Goal: Information Seeking & Learning: Learn about a topic

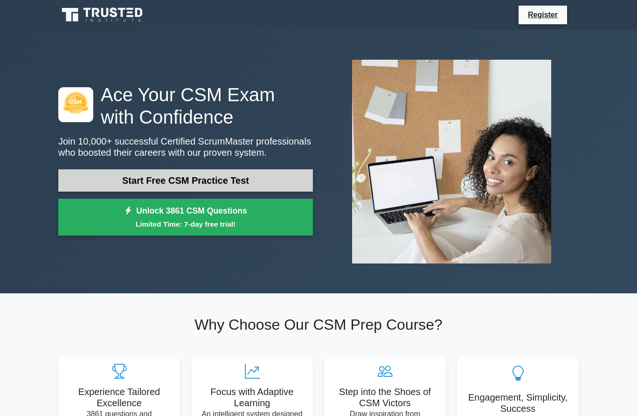
click at [109, 182] on link "Start Free CSM Practice Test" at bounding box center [185, 180] width 255 height 22
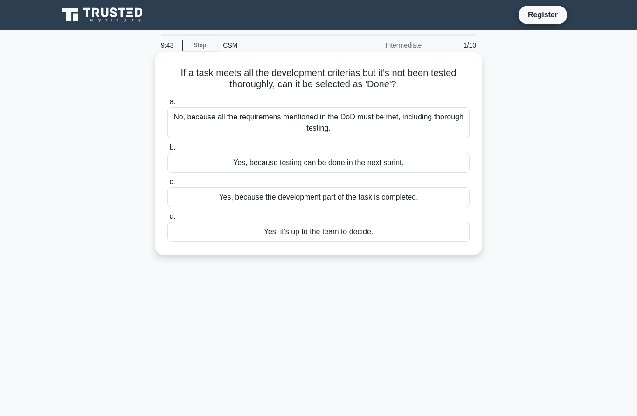
click at [190, 123] on div "No, because all the requiremens mentioned in the DoD must be met, including tho…" at bounding box center [318, 122] width 302 height 31
click at [167, 105] on input "a. No, because all the requiremens mentioned in the DoD must be met, including …" at bounding box center [167, 102] width 0 height 6
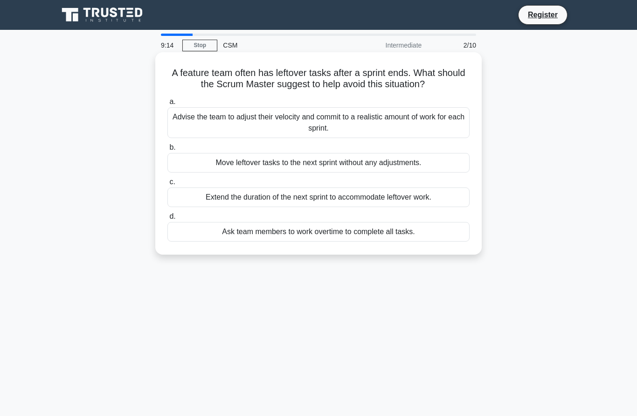
click at [438, 134] on div "Advise the team to adjust their velocity and commit to a realistic amount of wo…" at bounding box center [318, 122] width 302 height 31
click at [167, 105] on input "a. Advise the team to adjust their velocity and commit to a realistic amount of…" at bounding box center [167, 102] width 0 height 6
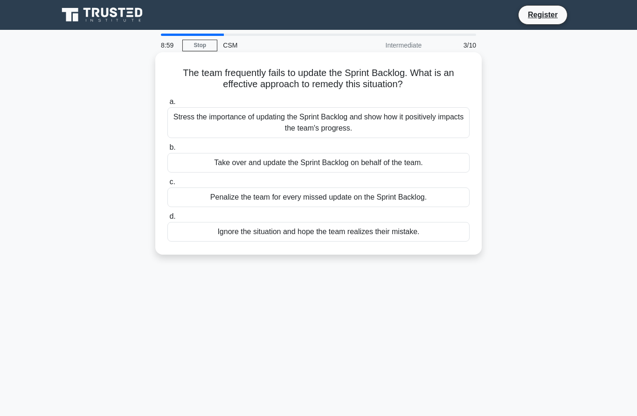
click at [429, 128] on div "Stress the importance of updating the Sprint Backlog and show how it positively…" at bounding box center [318, 122] width 302 height 31
click at [167, 105] on input "a. Stress the importance of updating the Sprint Backlog and show how it positiv…" at bounding box center [167, 102] width 0 height 6
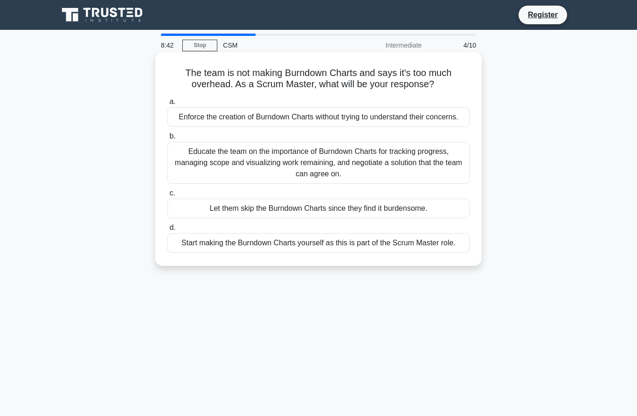
click at [427, 184] on div "Educate the team on the importance of Burndown Charts for tracking progress, ma…" at bounding box center [318, 163] width 302 height 42
click at [167, 139] on input "b. Educate the team on the importance of Burndown Charts for tracking progress,…" at bounding box center [167, 136] width 0 height 6
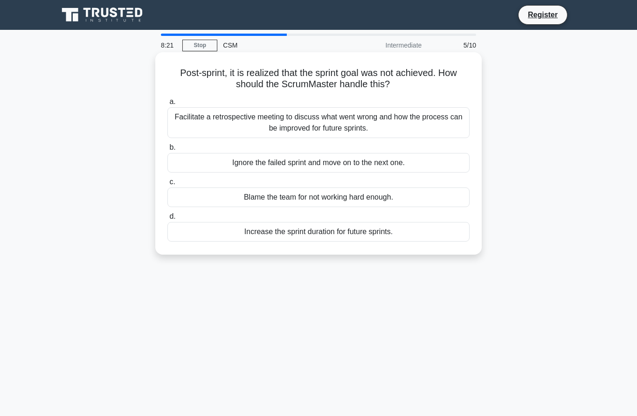
click at [366, 127] on div "Facilitate a retrospective meeting to discuss what went wrong and how the proce…" at bounding box center [318, 122] width 302 height 31
click at [167, 105] on input "a. Facilitate a retrospective meeting to discuss what went wrong and how the pr…" at bounding box center [167, 102] width 0 height 6
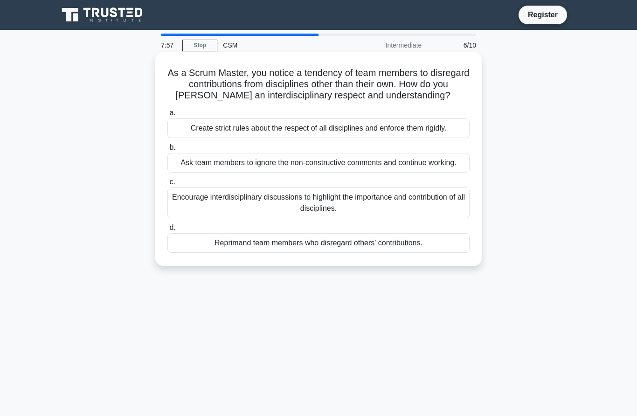
click at [230, 218] on div "Encourage interdisciplinary discussions to highlight the importance and contrib…" at bounding box center [318, 203] width 302 height 31
click at [167, 185] on input "c. Encourage interdisciplinary discussions to highlight the importance and cont…" at bounding box center [167, 182] width 0 height 6
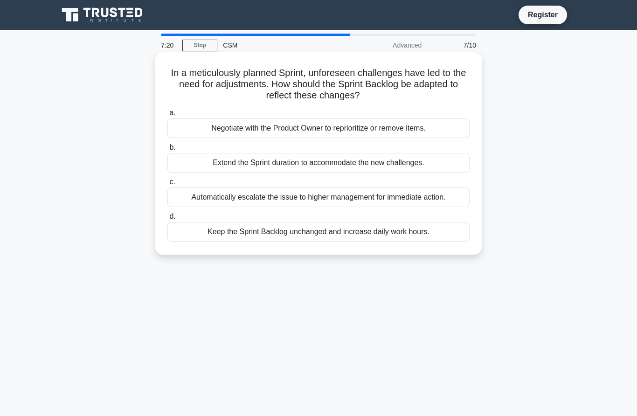
click at [441, 131] on div "Negotiate with the Product Owner to reprioritize or remove items." at bounding box center [318, 128] width 302 height 20
click at [167, 116] on input "a. Negotiate with the Product Owner to reprioritize or remove items." at bounding box center [167, 113] width 0 height 6
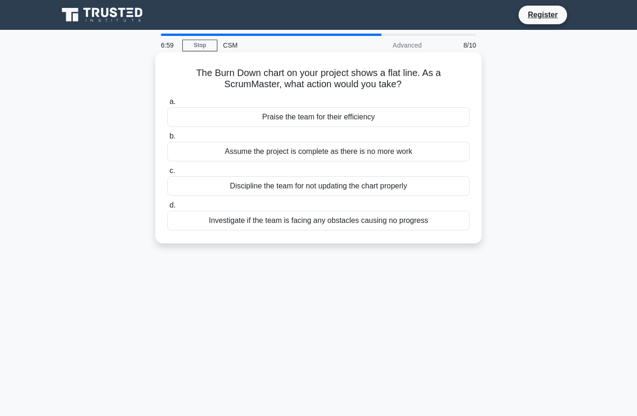
click at [406, 221] on div "Investigate if the team is facing any obstacles causing no progress" at bounding box center [318, 221] width 302 height 20
click at [167, 209] on input "d. Investigate if the team is facing any obstacles causing no progress" at bounding box center [167, 205] width 0 height 6
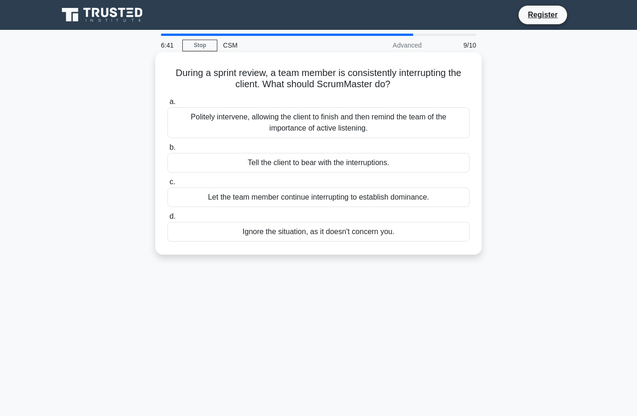
click at [445, 119] on div "Politely intervene, allowing the client to finish and then remind the team of t…" at bounding box center [318, 122] width 302 height 31
click at [167, 105] on input "a. Politely intervene, allowing the client to finish and then remind the team o…" at bounding box center [167, 102] width 0 height 6
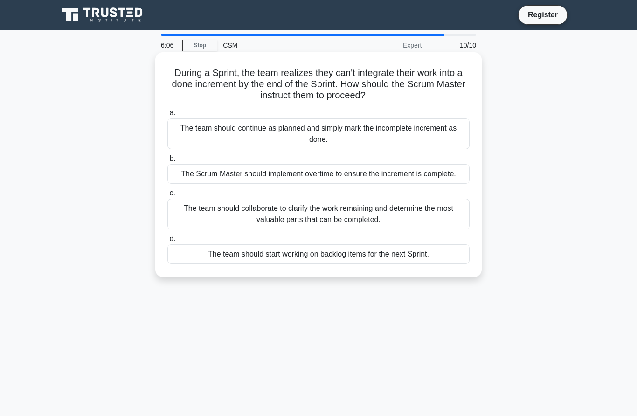
click at [397, 226] on div "The team should collaborate to clarify the work remaining and determine the mos…" at bounding box center [318, 214] width 302 height 31
click at [167, 196] on input "c. The team should collaborate to clarify the work remaining and determine the …" at bounding box center [167, 193] width 0 height 6
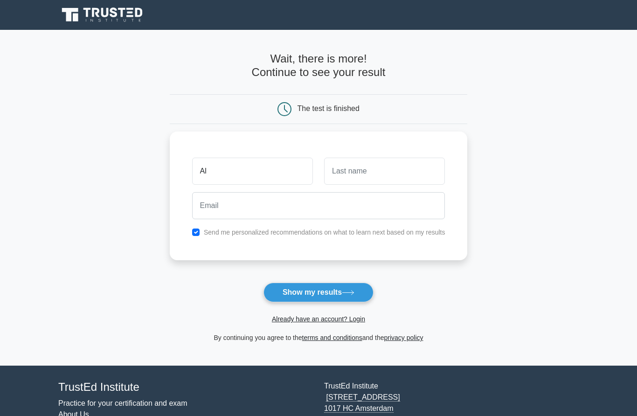
type input "Al"
type input "[PERSON_NAME]"
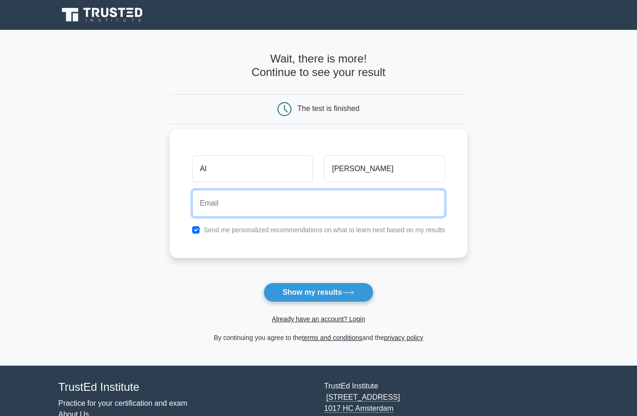
click at [217, 212] on input "email" at bounding box center [318, 203] width 253 height 27
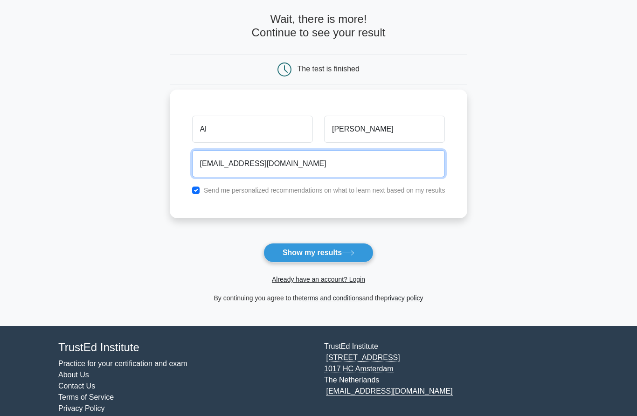
scroll to position [51, 0]
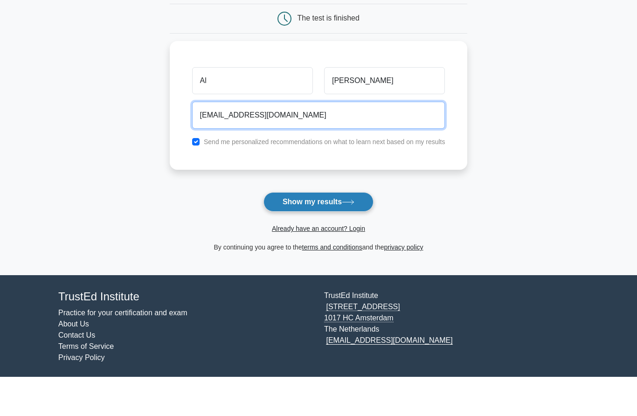
type input "aldrick318@gmail.com"
click at [295, 231] on button "Show my results" at bounding box center [319, 241] width 110 height 20
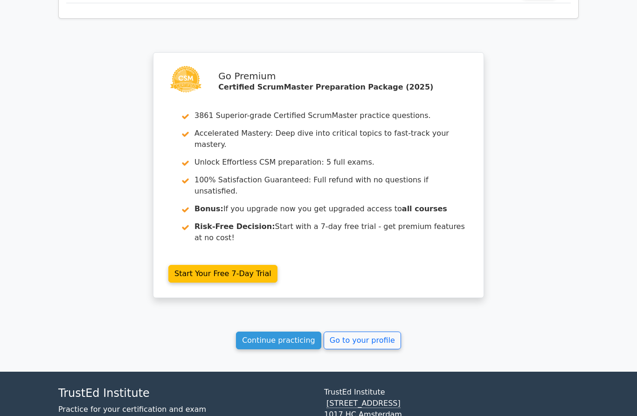
scroll to position [1535, 0]
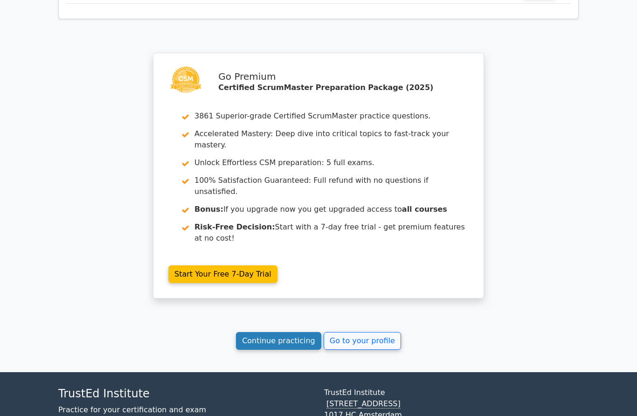
click at [263, 332] on link "Continue practicing" at bounding box center [278, 341] width 85 height 18
